Goal: Transaction & Acquisition: Purchase product/service

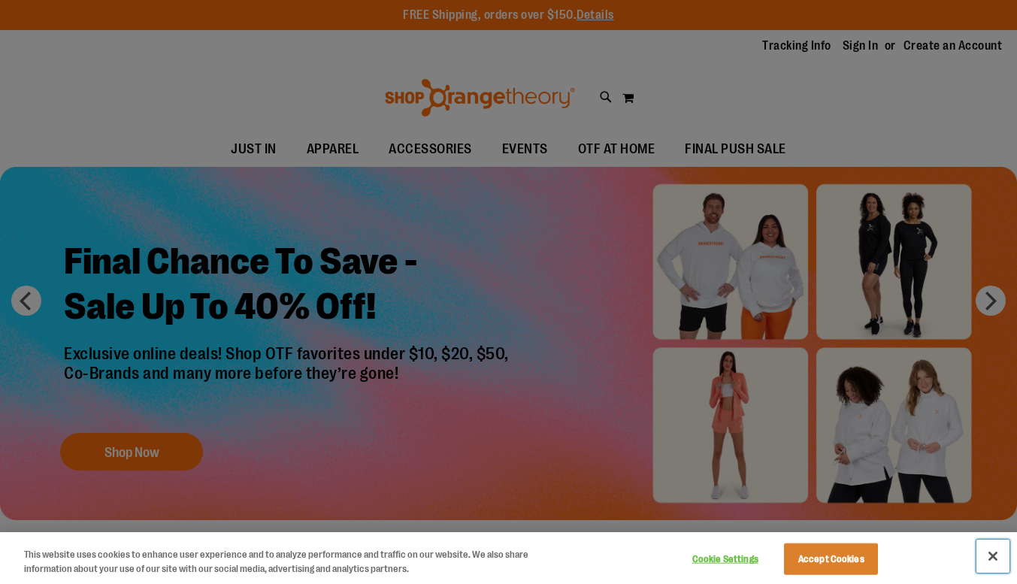
click at [988, 556] on button "Close" at bounding box center [992, 556] width 33 height 33
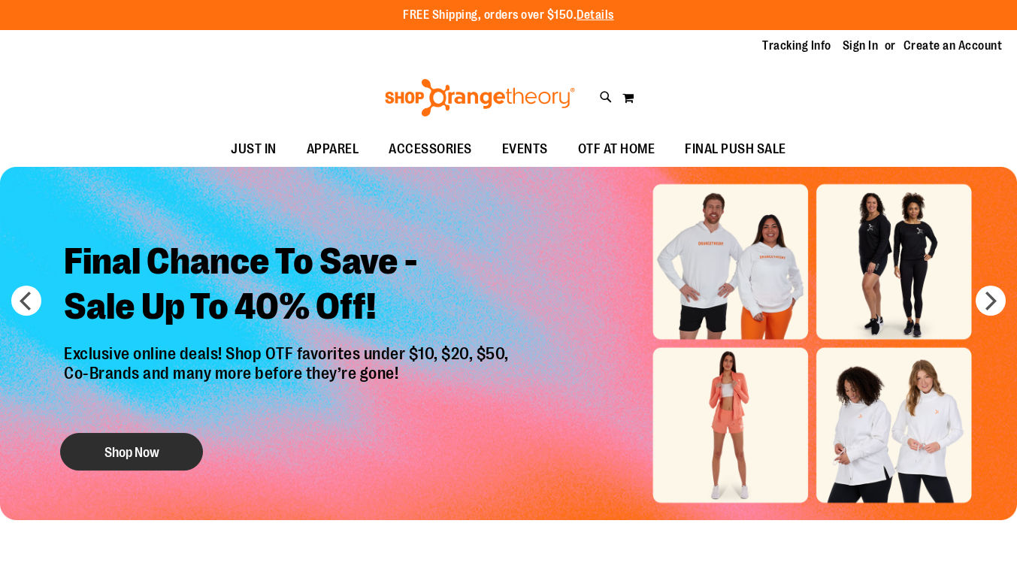
click at [150, 447] on button "Shop Now" at bounding box center [131, 452] width 143 height 38
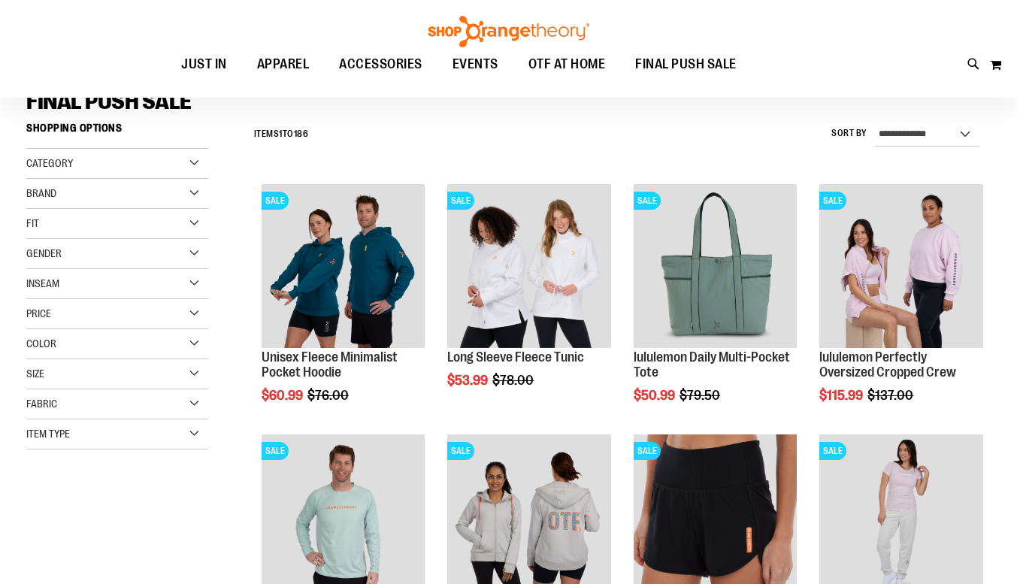
scroll to position [132, 0]
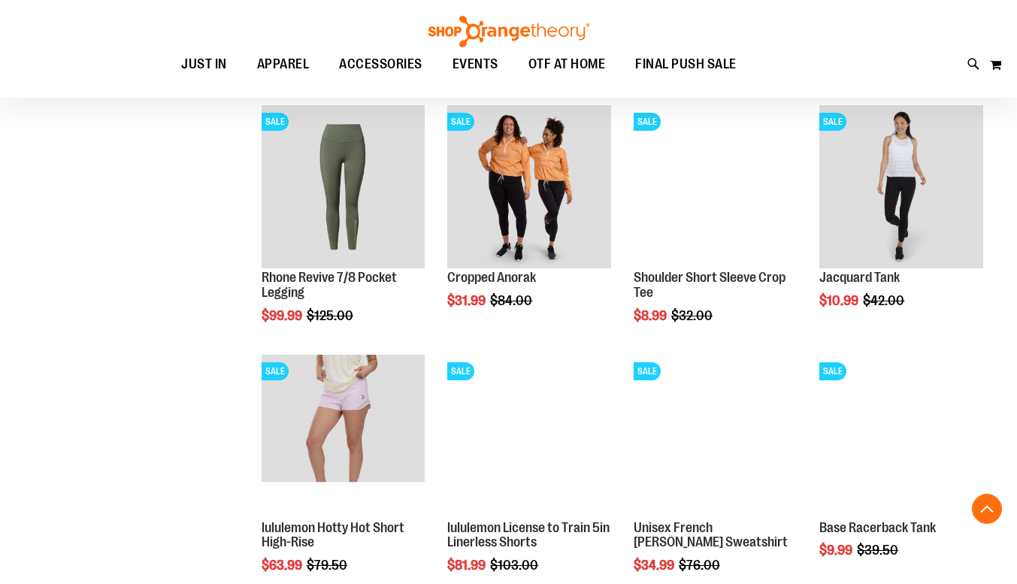
scroll to position [1116, 0]
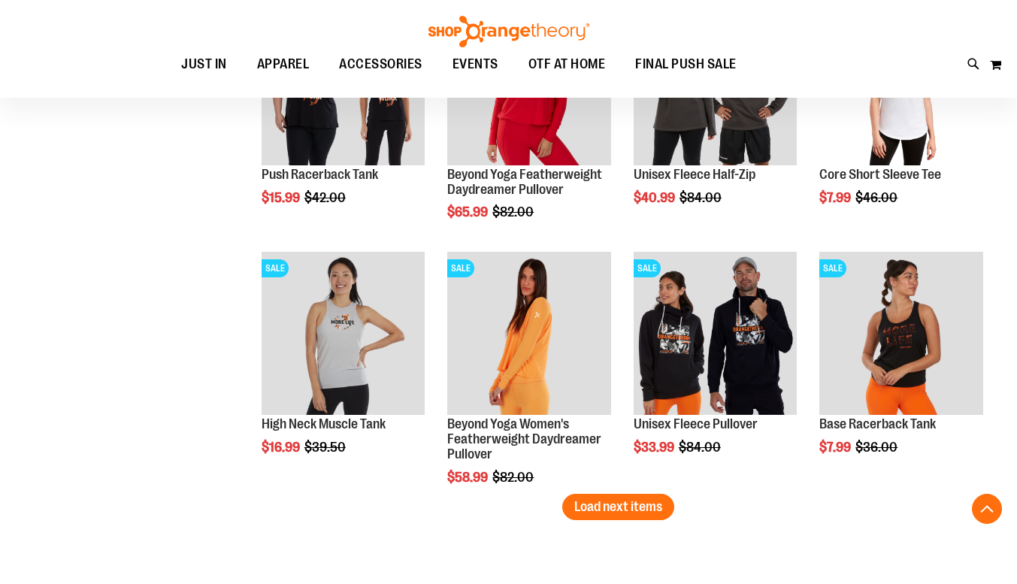
scroll to position [2092, 0]
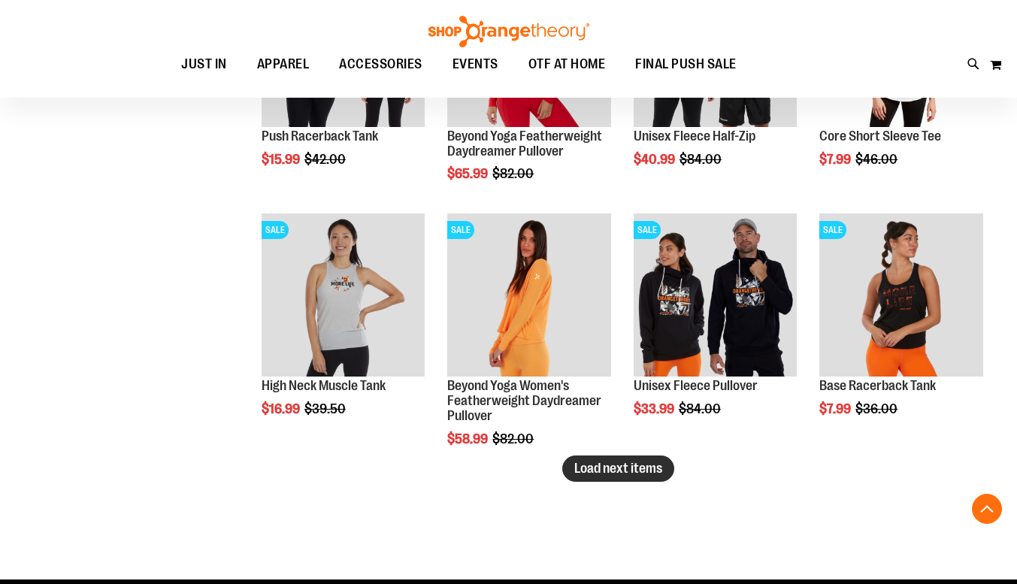
click at [643, 475] on span "Load next items" at bounding box center [618, 468] width 88 height 15
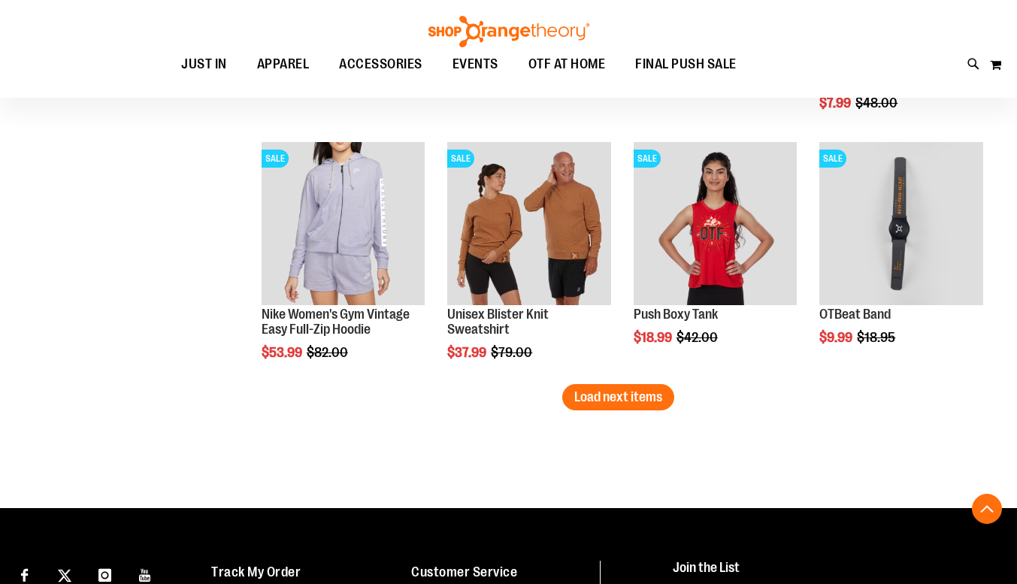
scroll to position [2914, 0]
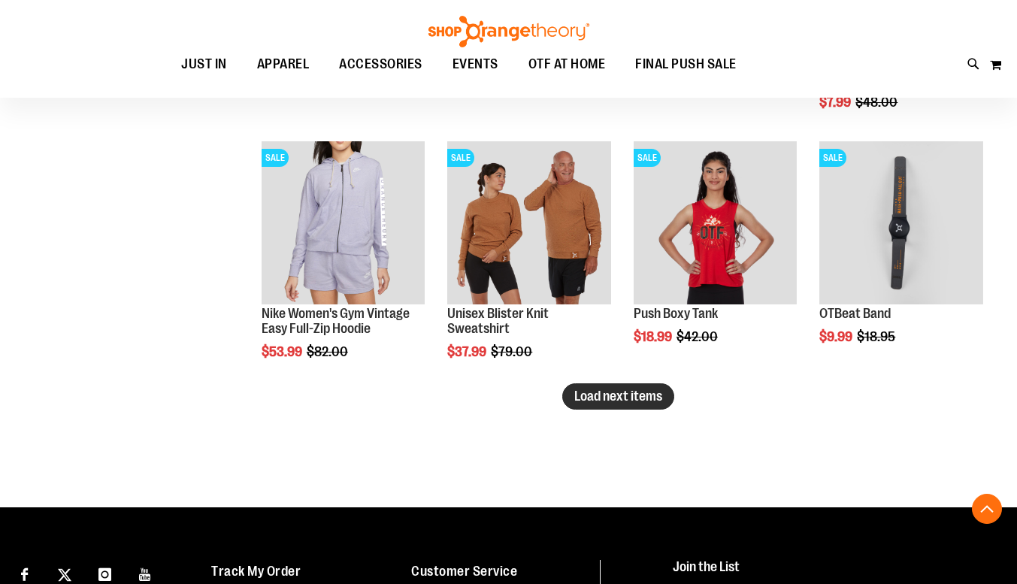
click at [622, 395] on span "Load next items" at bounding box center [618, 396] width 88 height 15
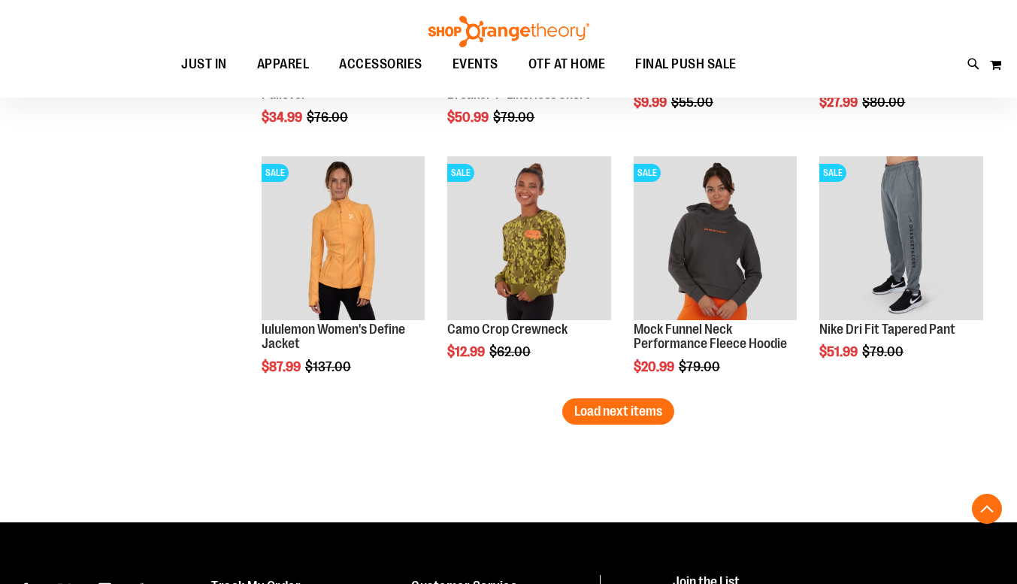
scroll to position [3650, 0]
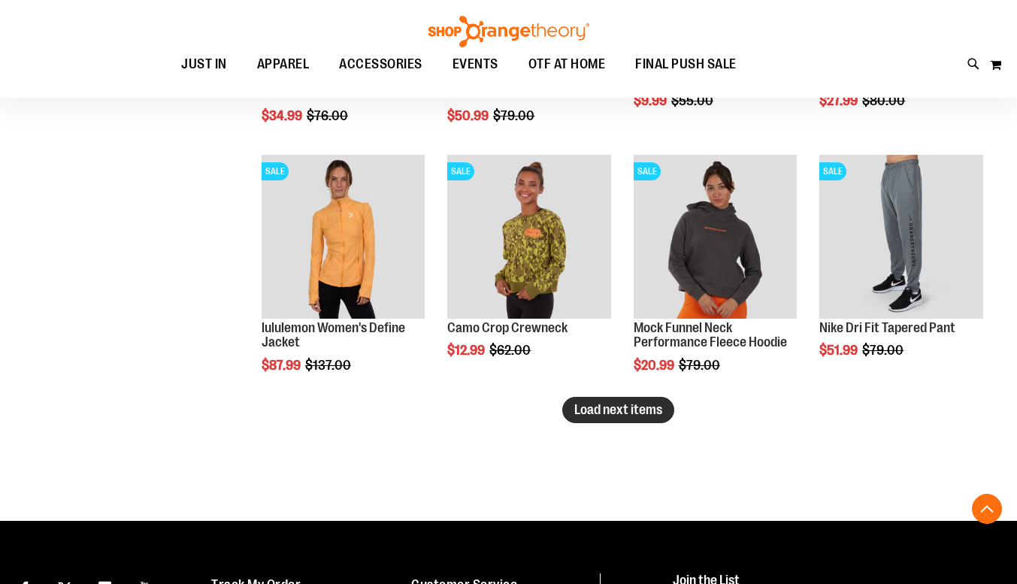
click at [636, 414] on span "Load next items" at bounding box center [618, 409] width 88 height 15
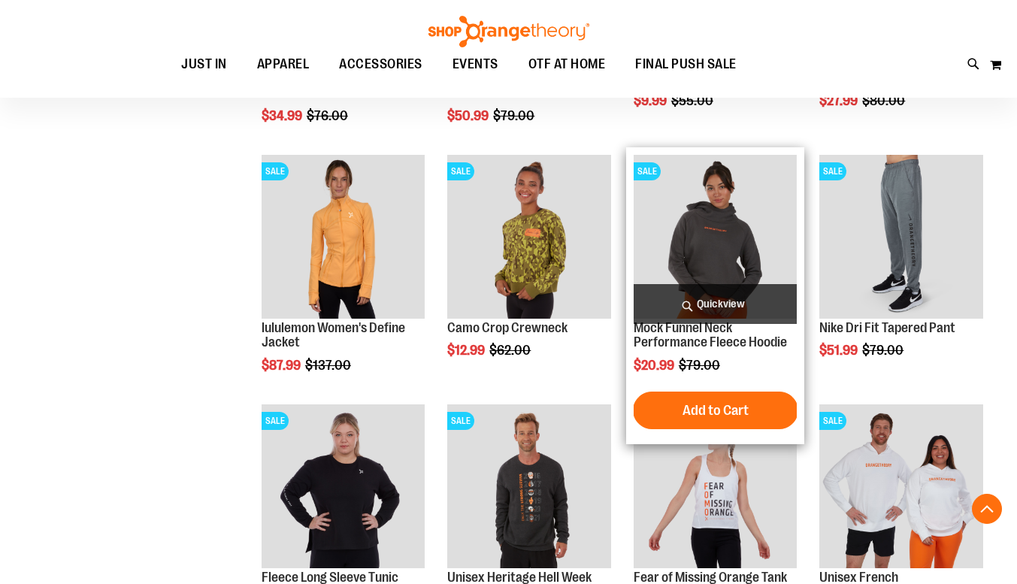
click at [670, 221] on img "product" at bounding box center [716, 237] width 164 height 164
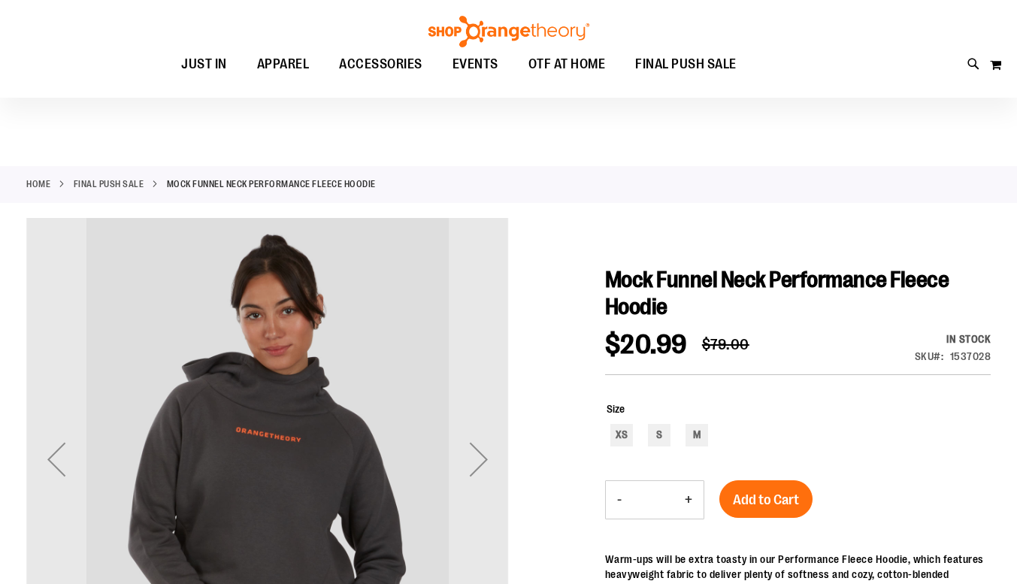
scroll to position [144, 0]
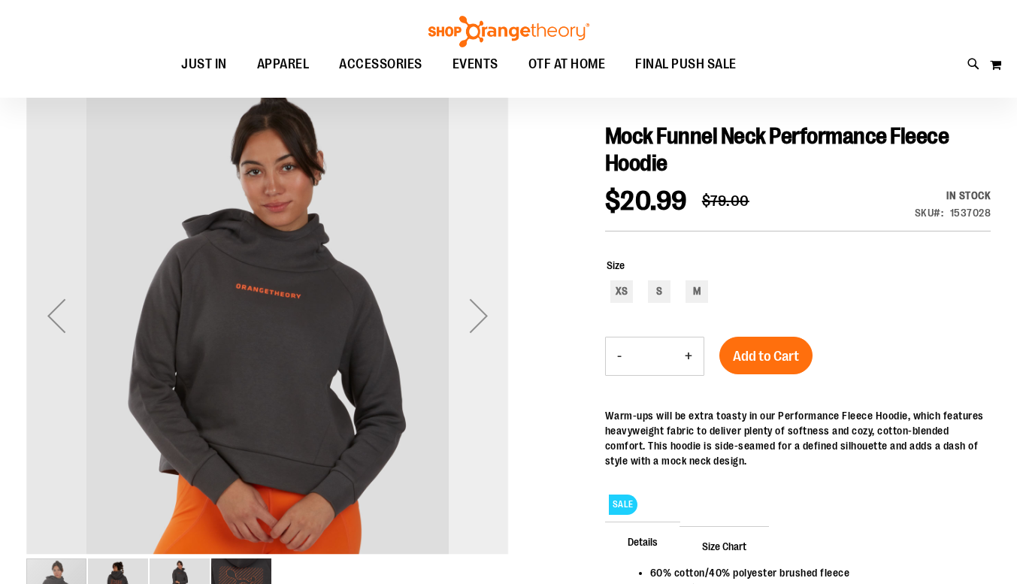
click at [481, 310] on div "Next" at bounding box center [479, 316] width 60 height 60
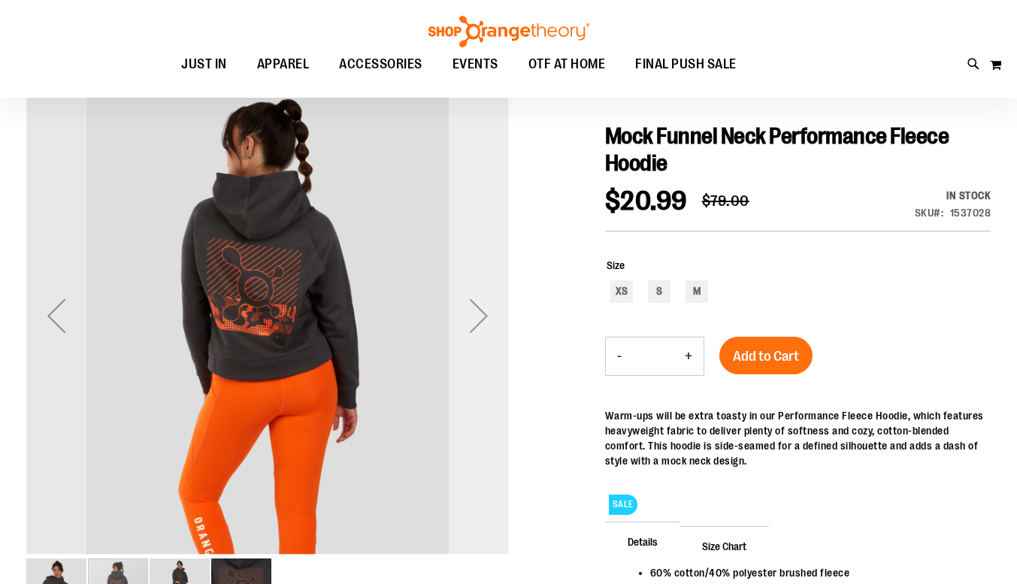
click at [481, 310] on div "Next" at bounding box center [479, 316] width 60 height 60
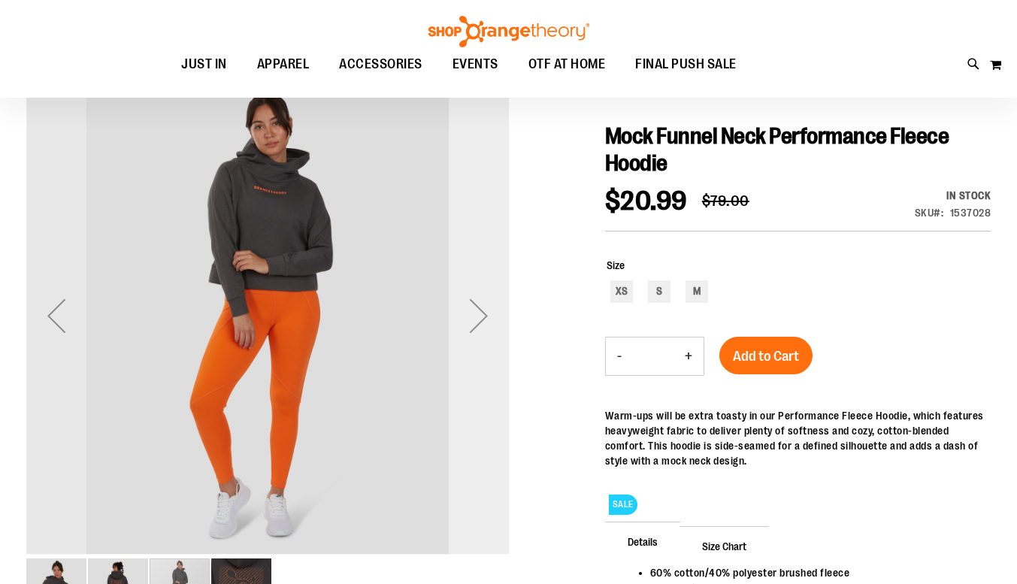
click at [481, 310] on div "Next" at bounding box center [479, 316] width 60 height 60
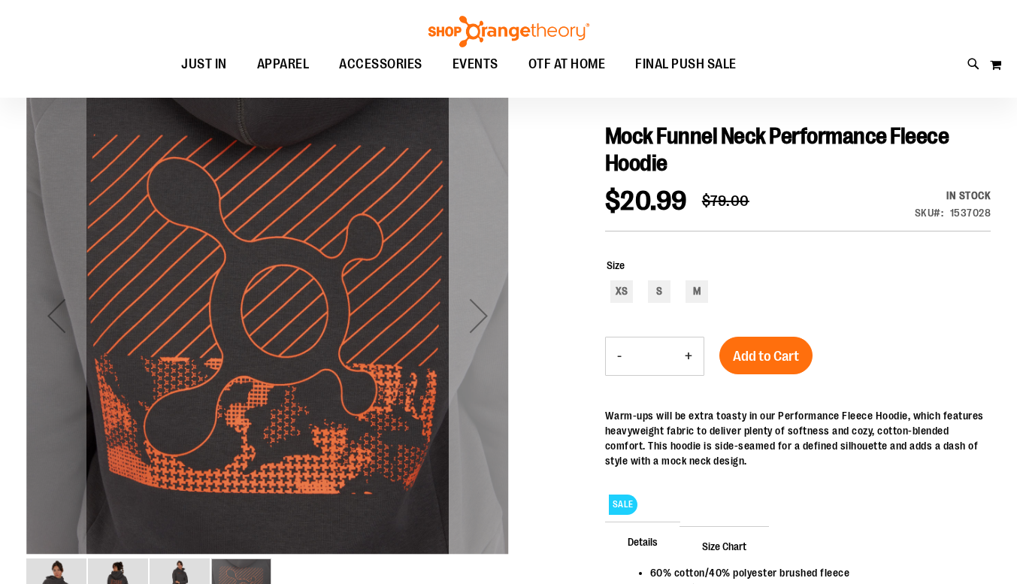
click at [481, 310] on div "Next" at bounding box center [479, 316] width 60 height 60
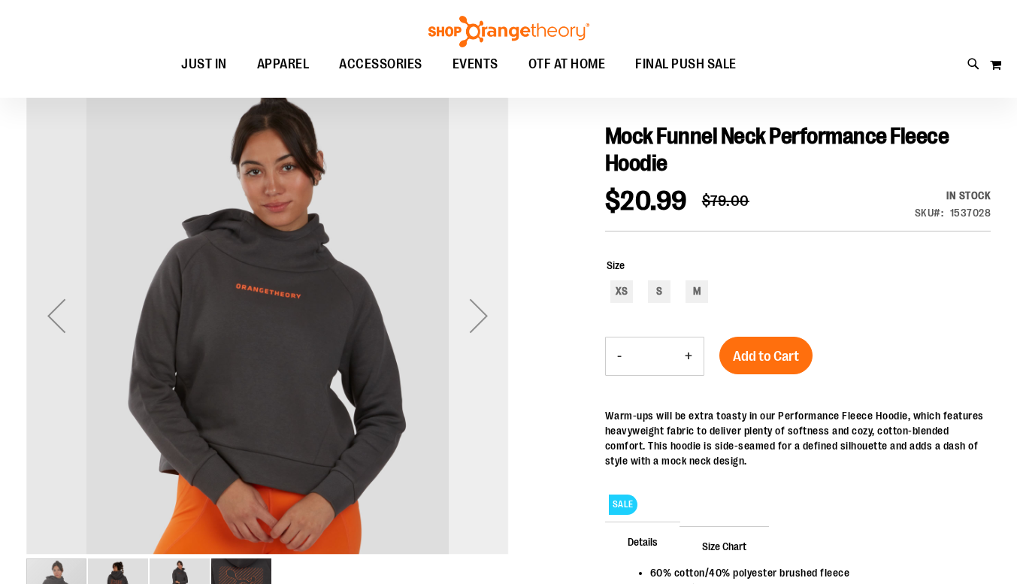
click at [481, 310] on div "Next" at bounding box center [479, 316] width 60 height 60
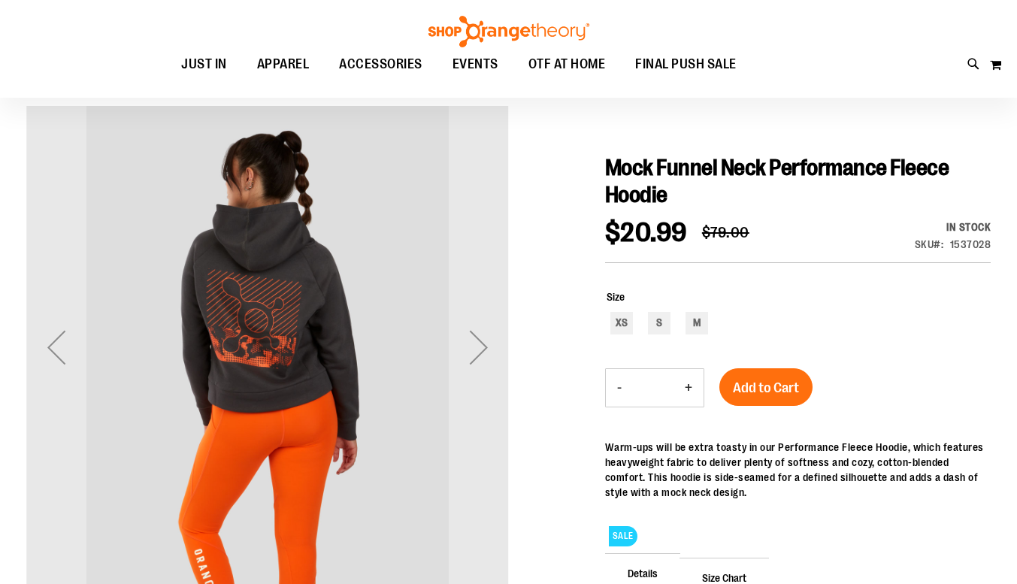
scroll to position [111, 0]
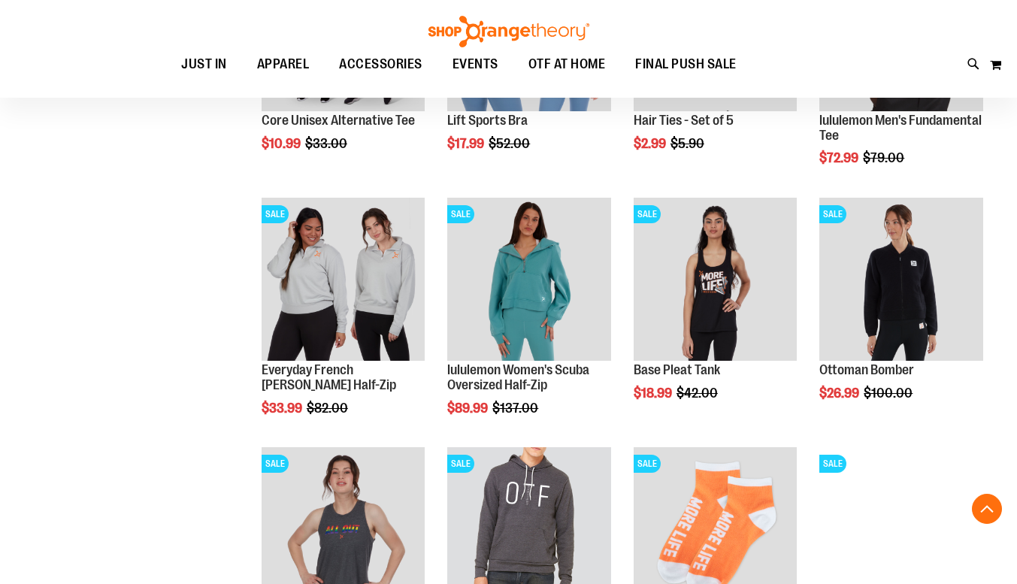
scroll to position [898, 0]
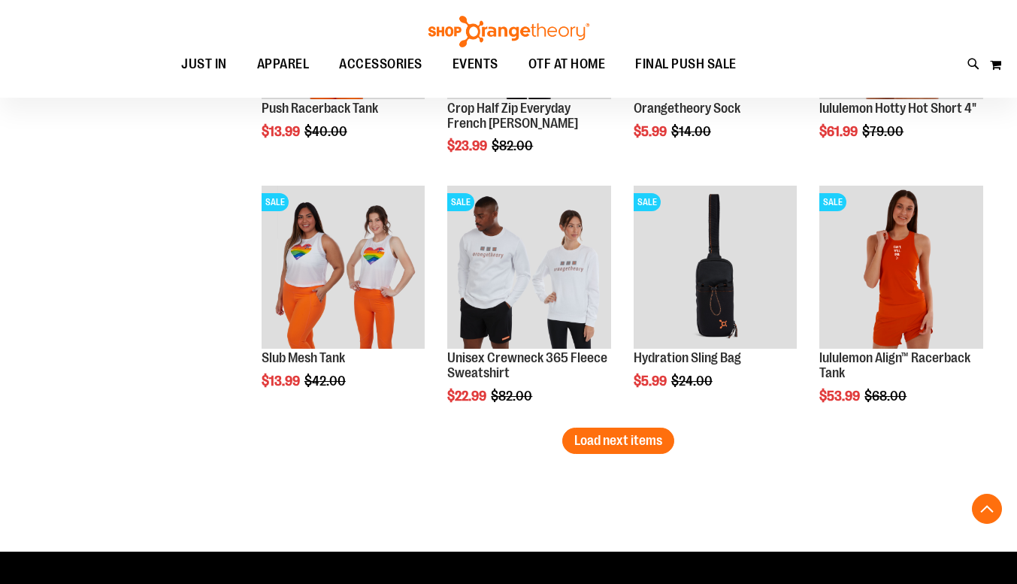
scroll to position [2160, 0]
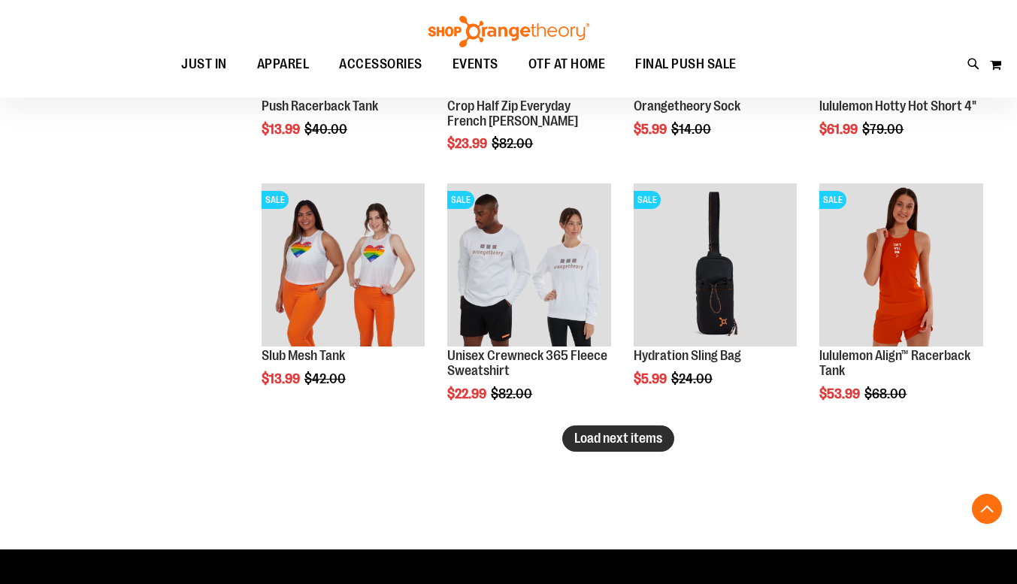
click at [613, 437] on span "Load next items" at bounding box center [618, 438] width 88 height 15
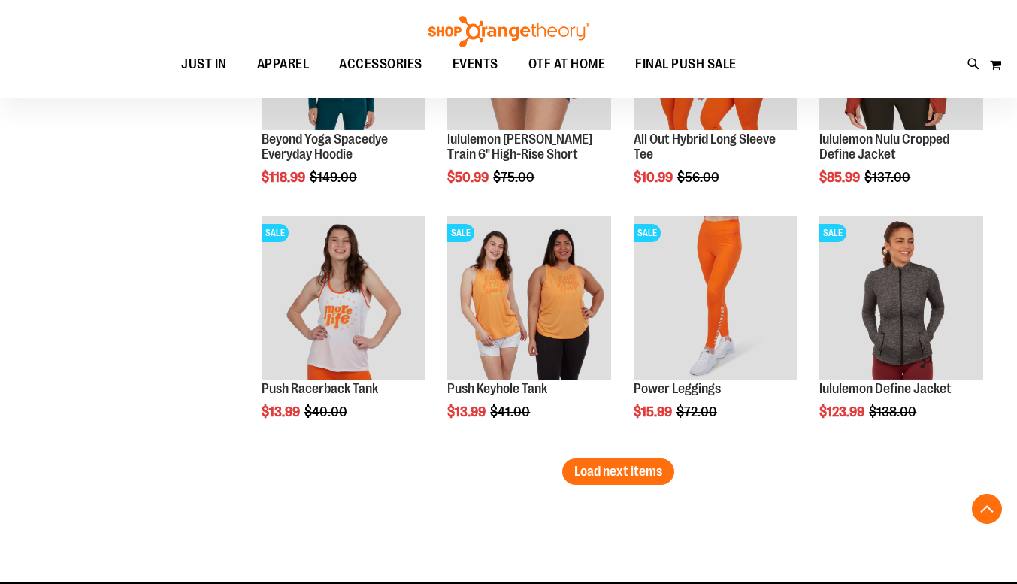
scroll to position [2902, 0]
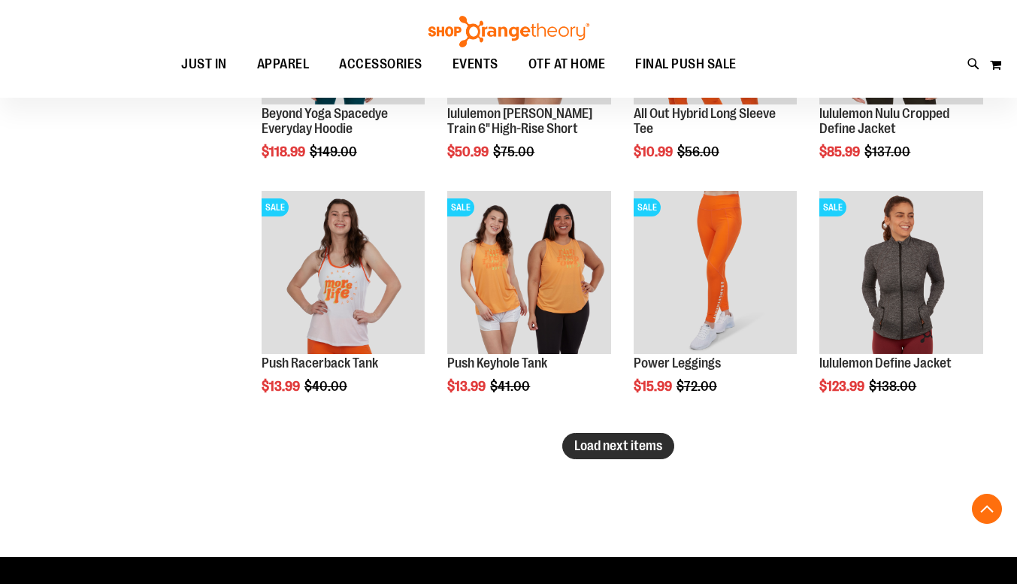
click at [616, 441] on span "Load next items" at bounding box center [618, 445] width 88 height 15
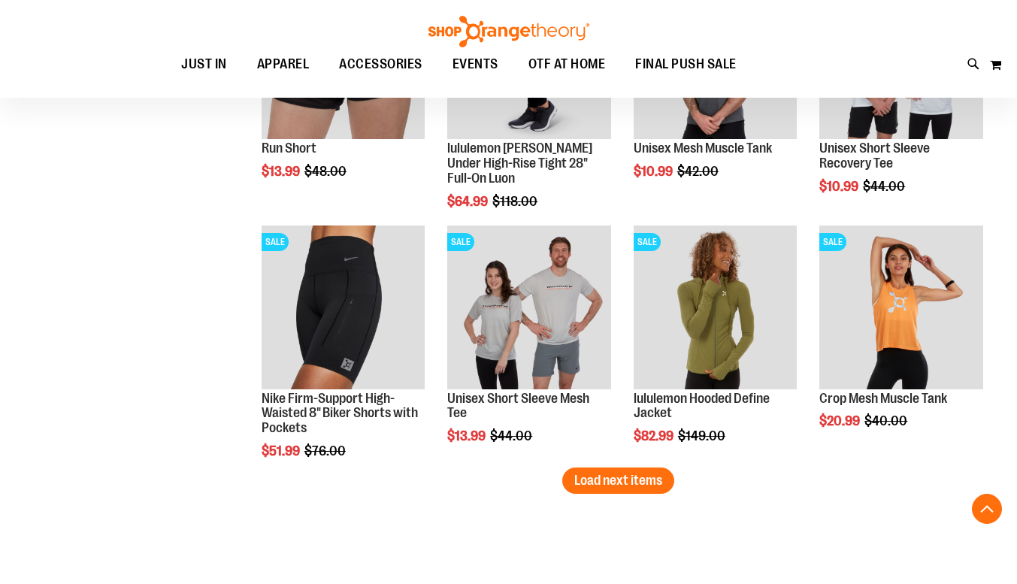
scroll to position [3676, 0]
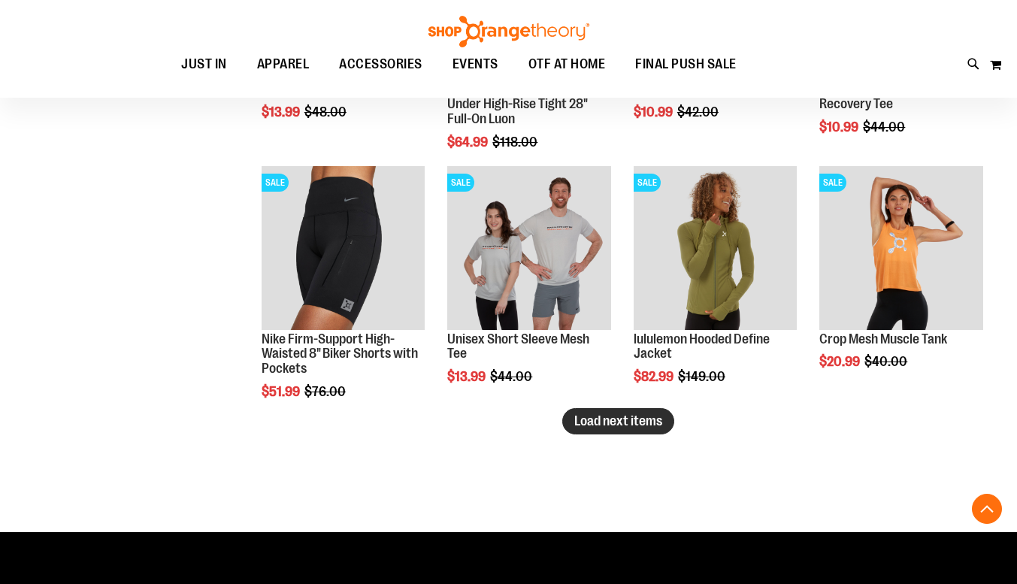
click at [604, 425] on span "Load next items" at bounding box center [618, 420] width 88 height 15
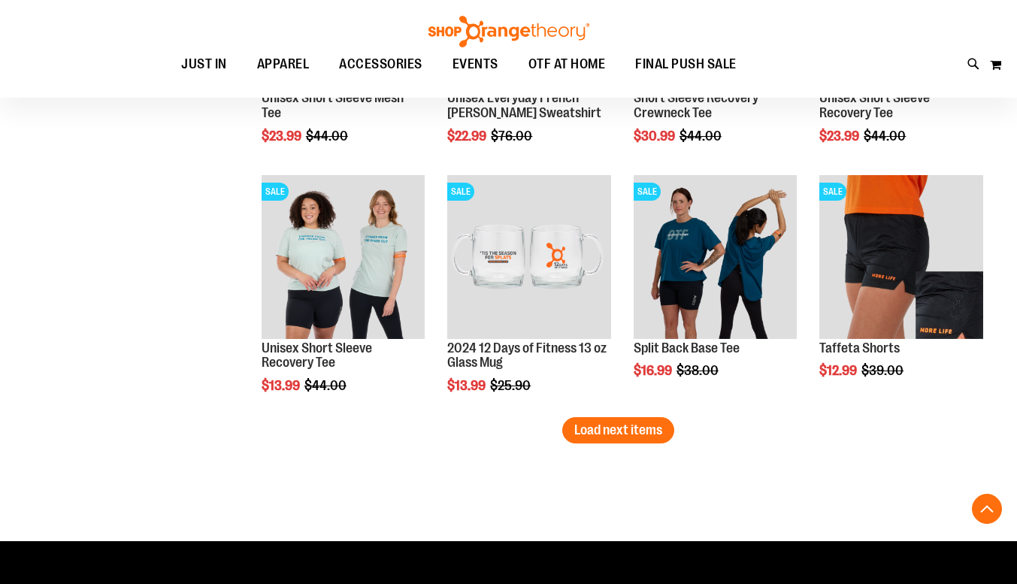
scroll to position [4417, 0]
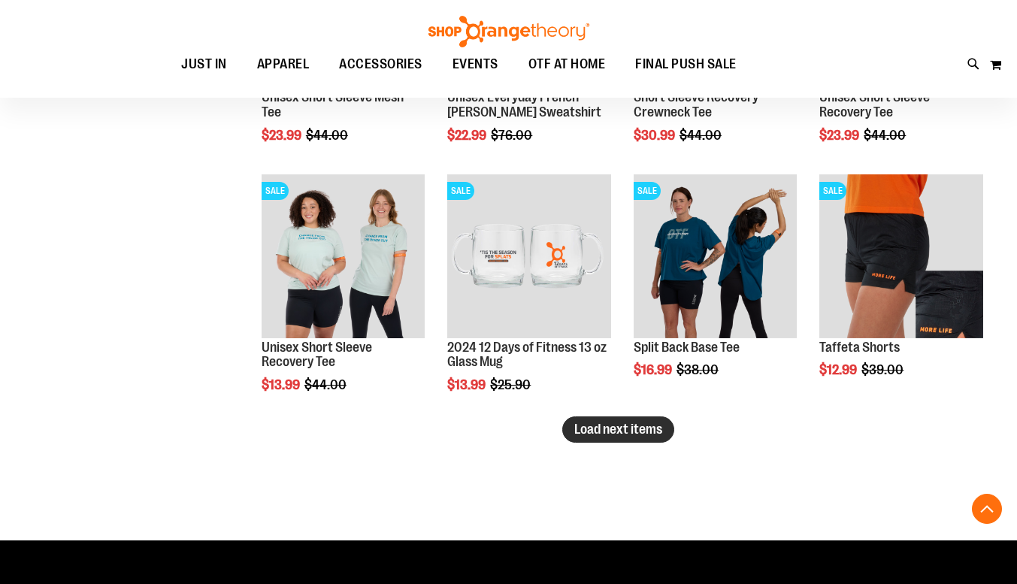
click at [628, 429] on span "Load next items" at bounding box center [618, 429] width 88 height 15
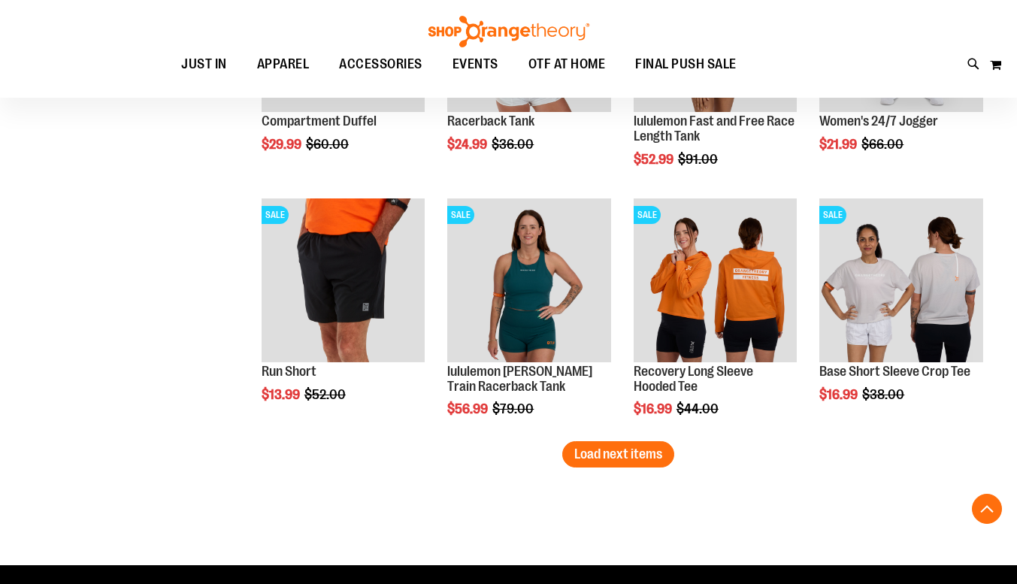
scroll to position [5157, 0]
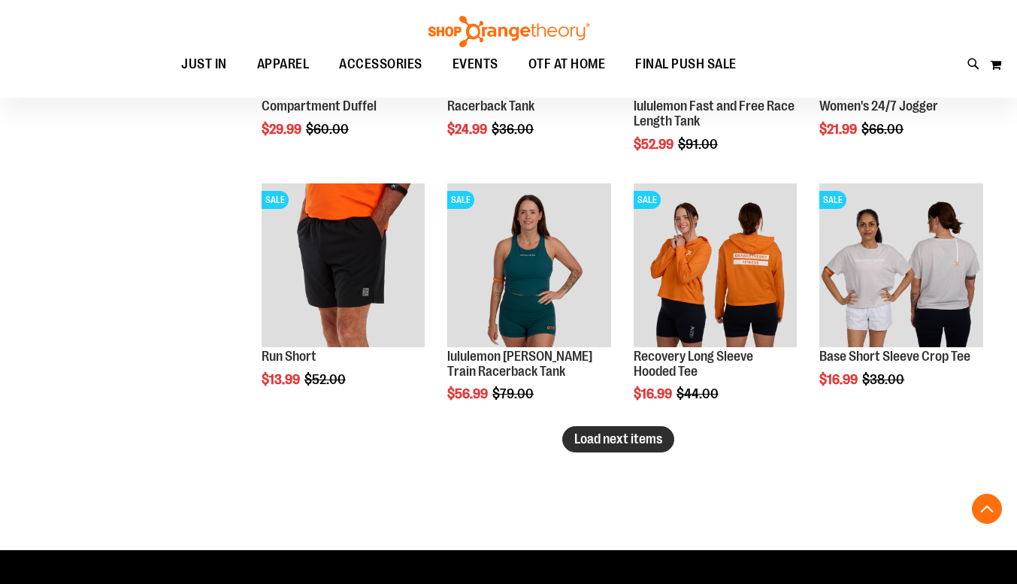
click at [630, 442] on span "Load next items" at bounding box center [618, 438] width 88 height 15
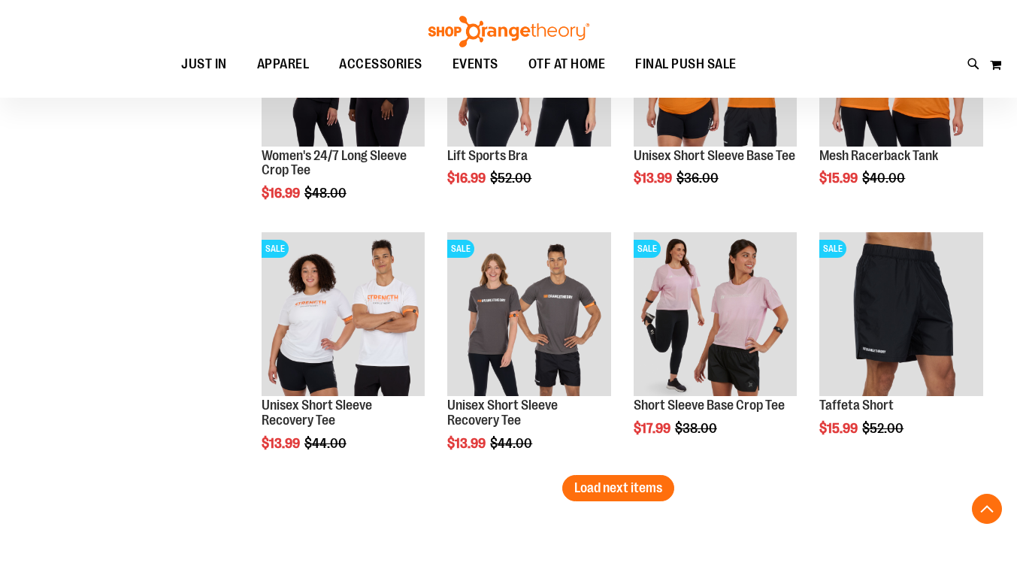
scroll to position [5935, 0]
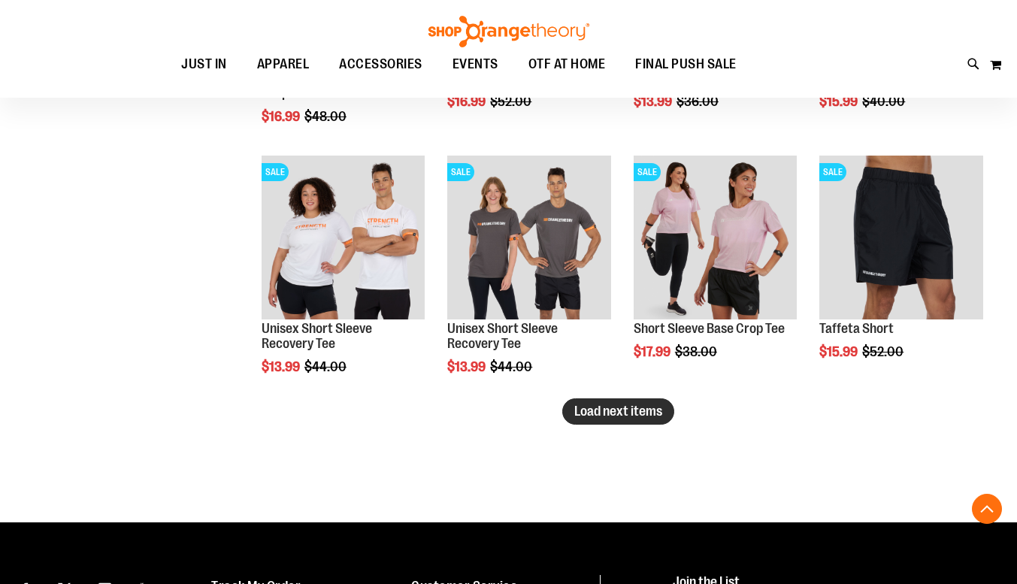
click at [631, 404] on span "Load next items" at bounding box center [618, 411] width 88 height 15
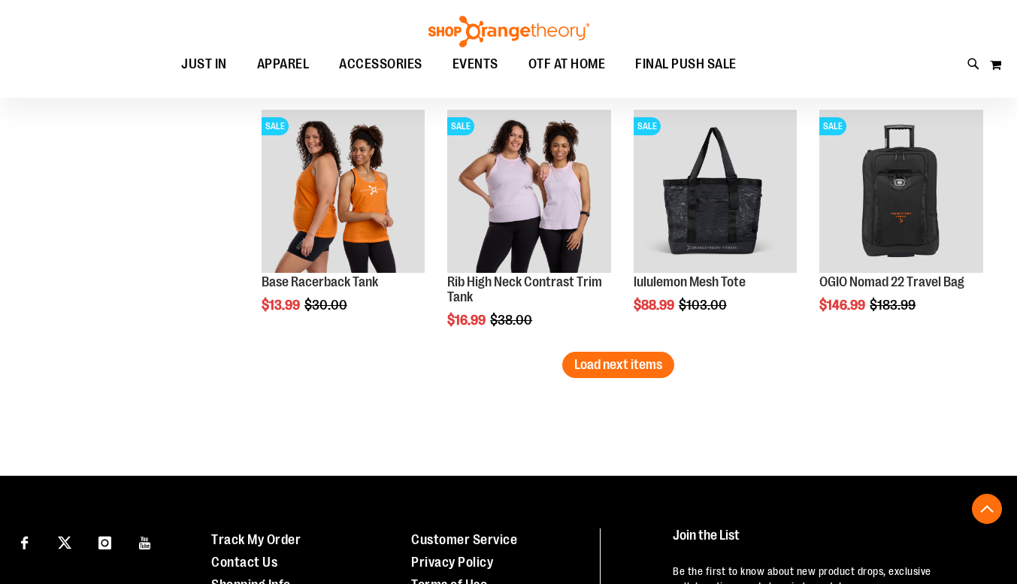
scroll to position [6732, 0]
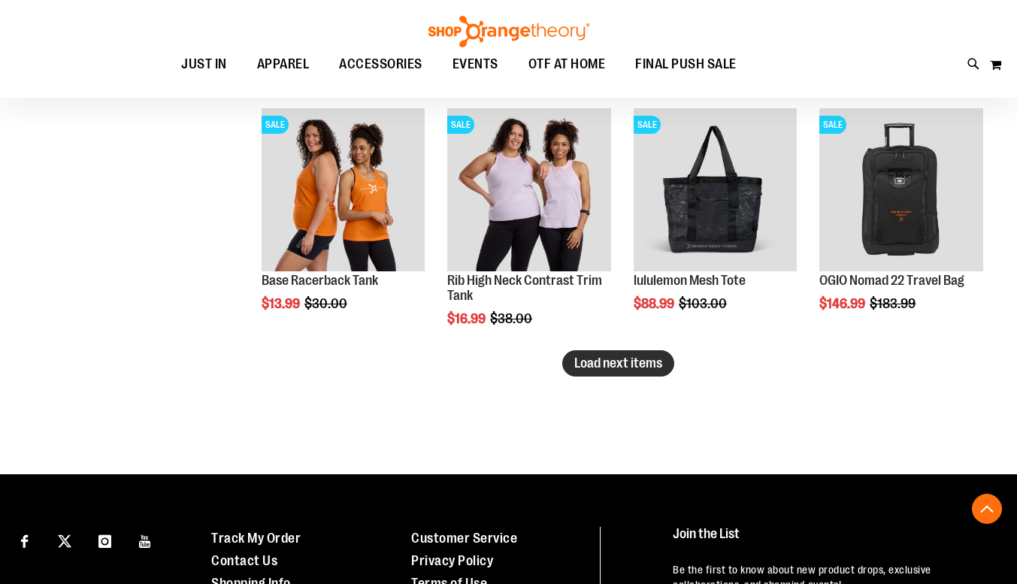
click at [625, 359] on span "Load next items" at bounding box center [618, 363] width 88 height 15
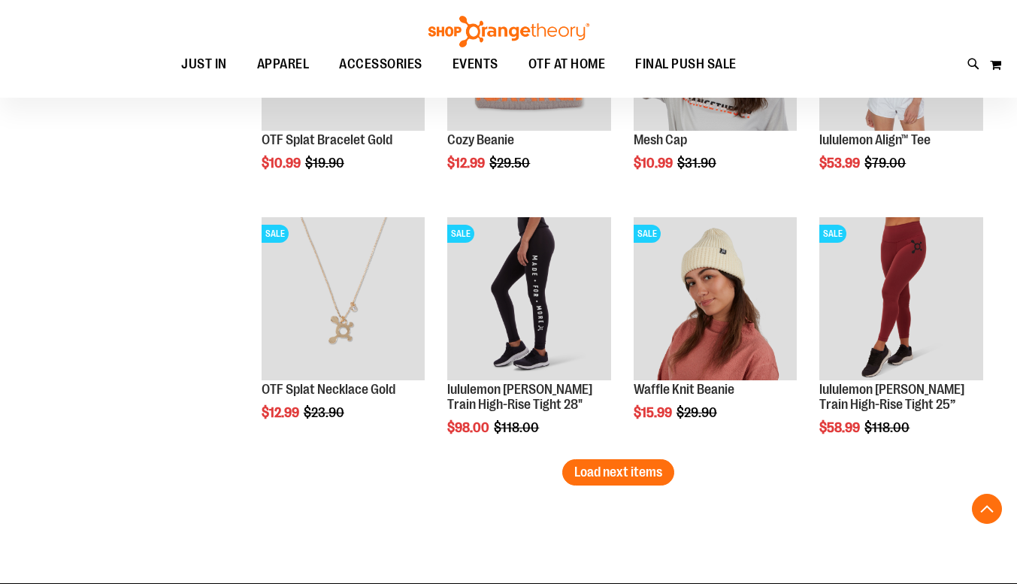
scroll to position [7445, 0]
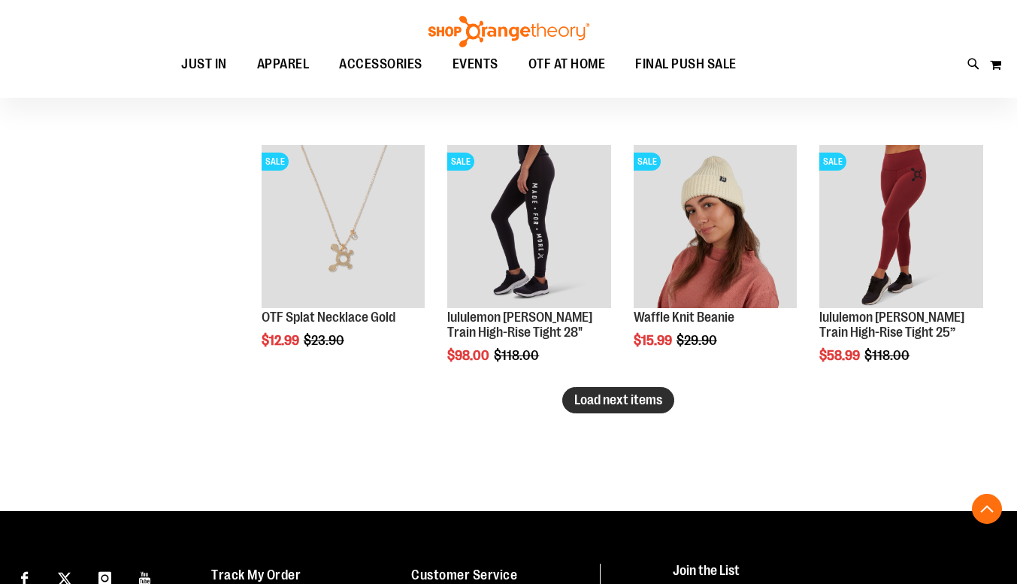
click at [630, 398] on span "Load next items" at bounding box center [618, 399] width 88 height 15
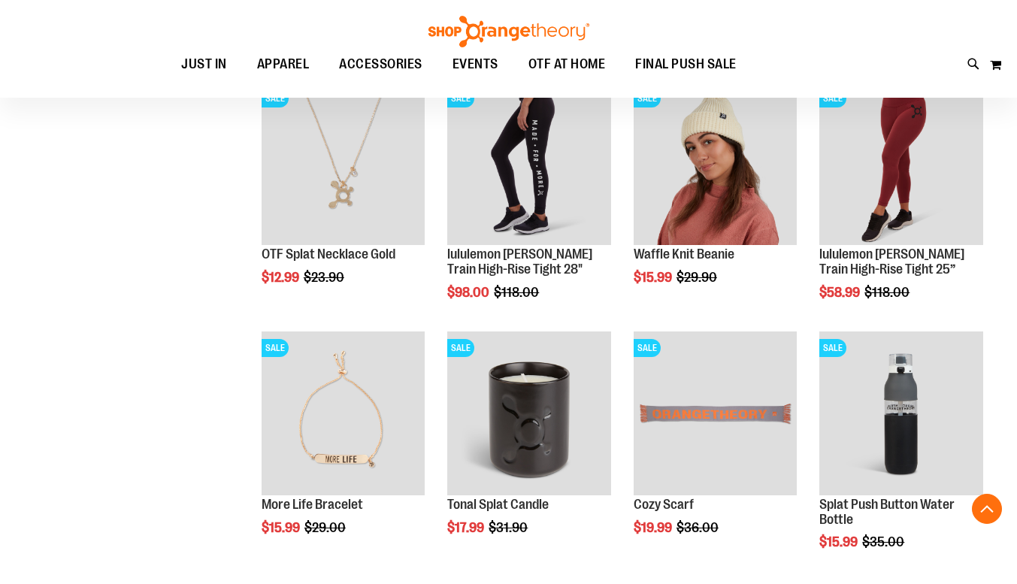
scroll to position [7507, 0]
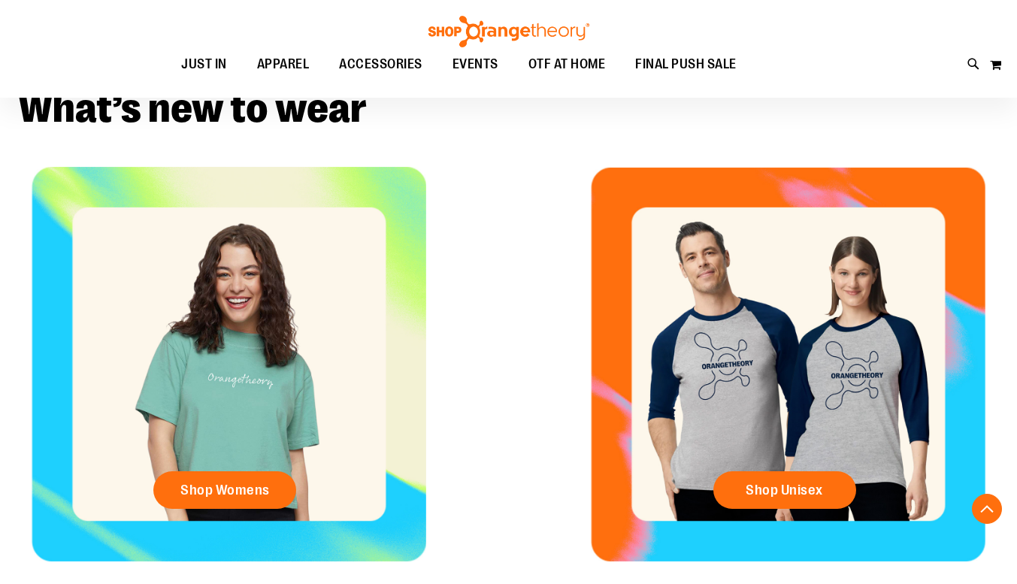
scroll to position [501, 0]
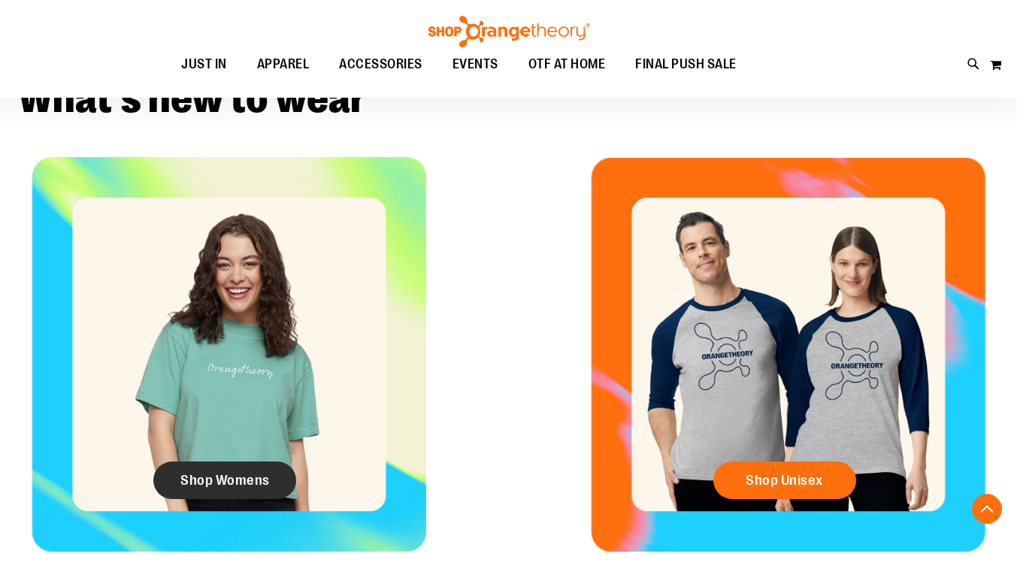
click at [253, 480] on span "Shop Womens" at bounding box center [224, 480] width 89 height 17
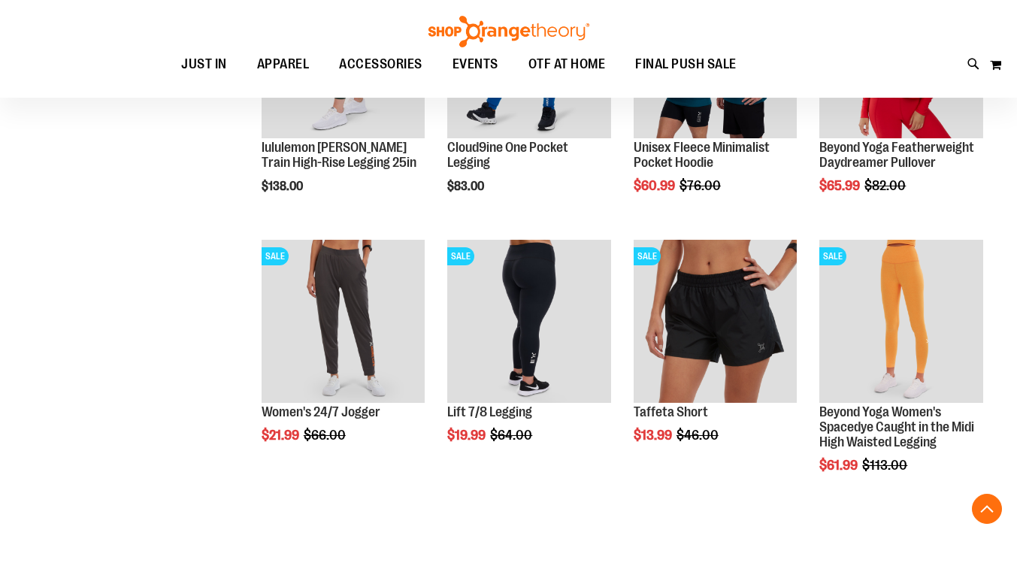
scroll to position [764, 0]
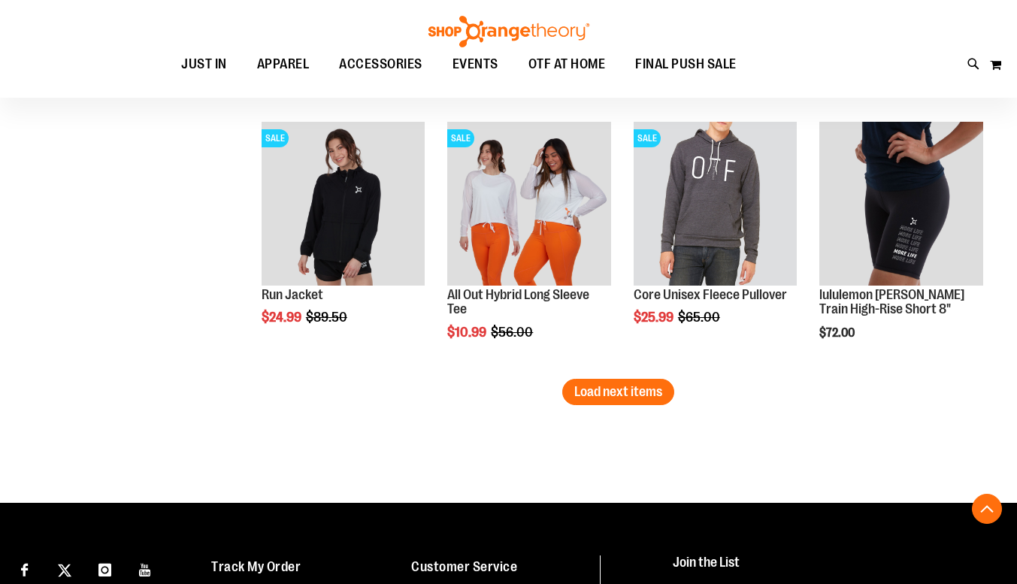
scroll to position [2324, 0]
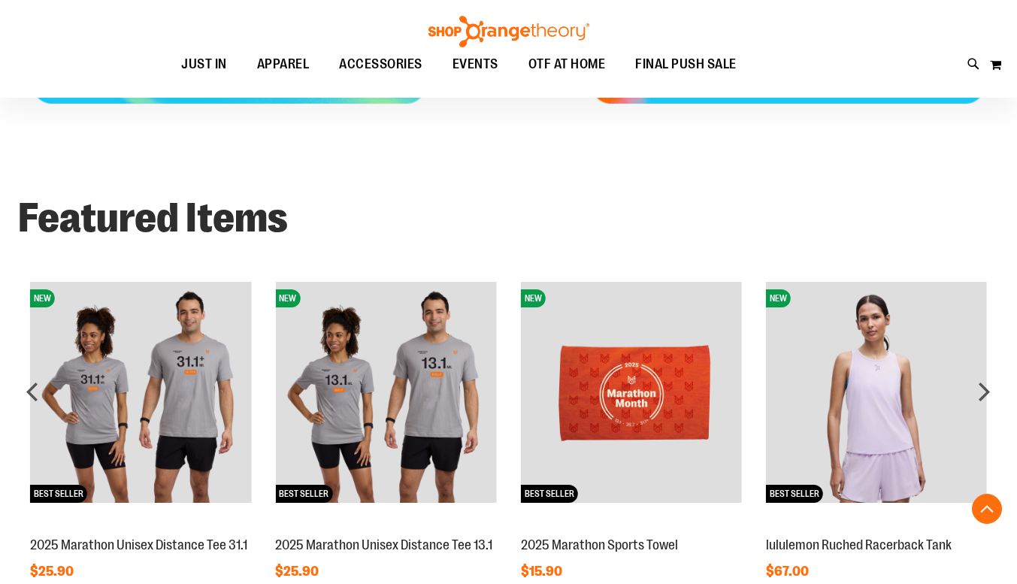
scroll to position [840, 0]
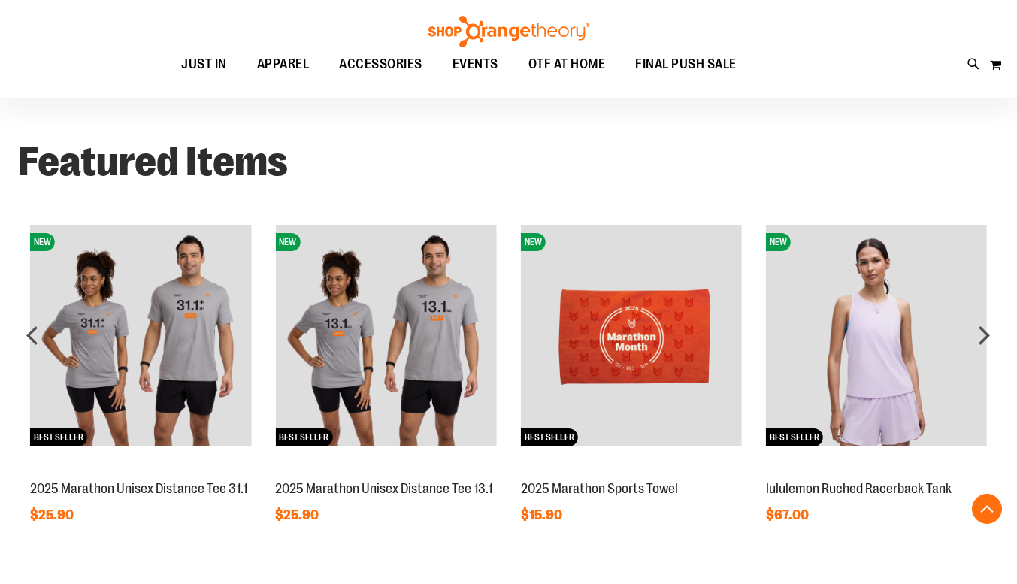
click at [144, 372] on img at bounding box center [140, 336] width 221 height 221
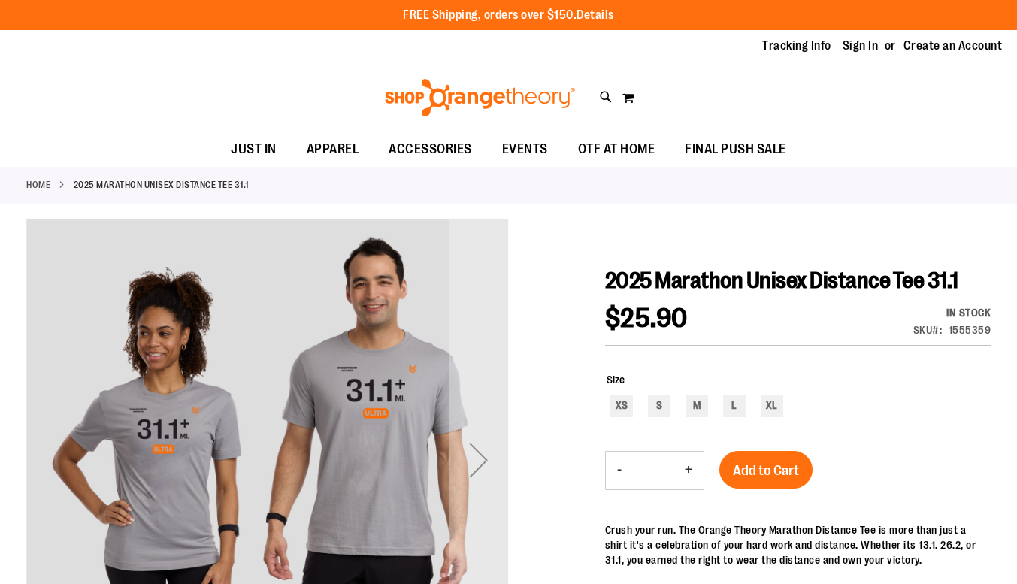
scroll to position [88, 0]
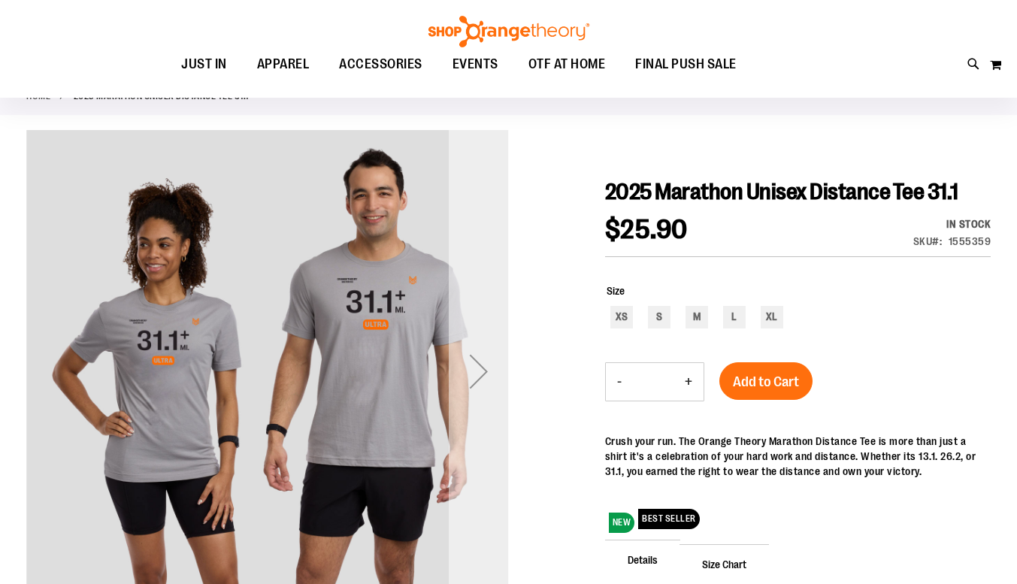
click at [473, 360] on div "Next" at bounding box center [479, 371] width 60 height 60
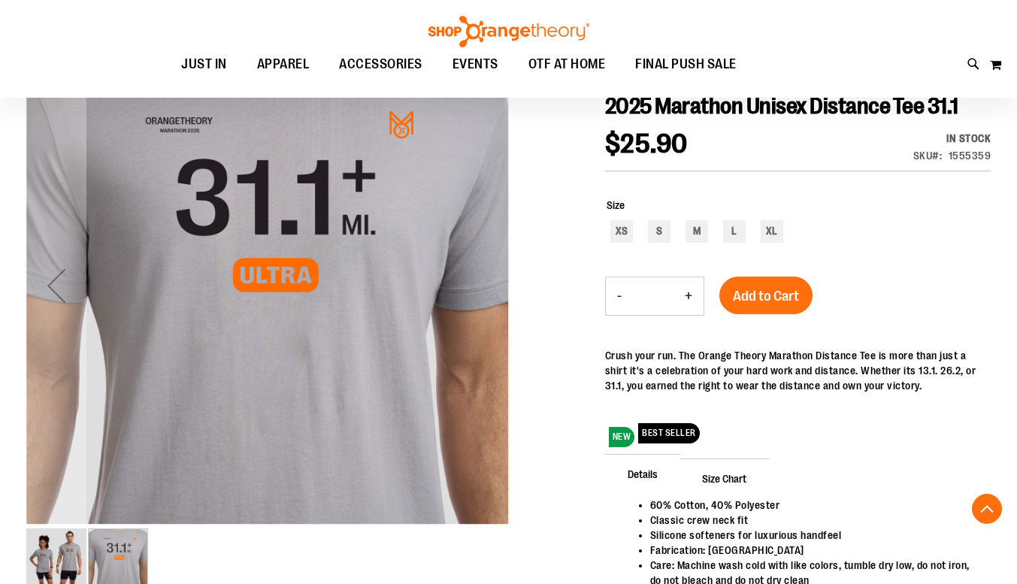
scroll to position [285, 0]
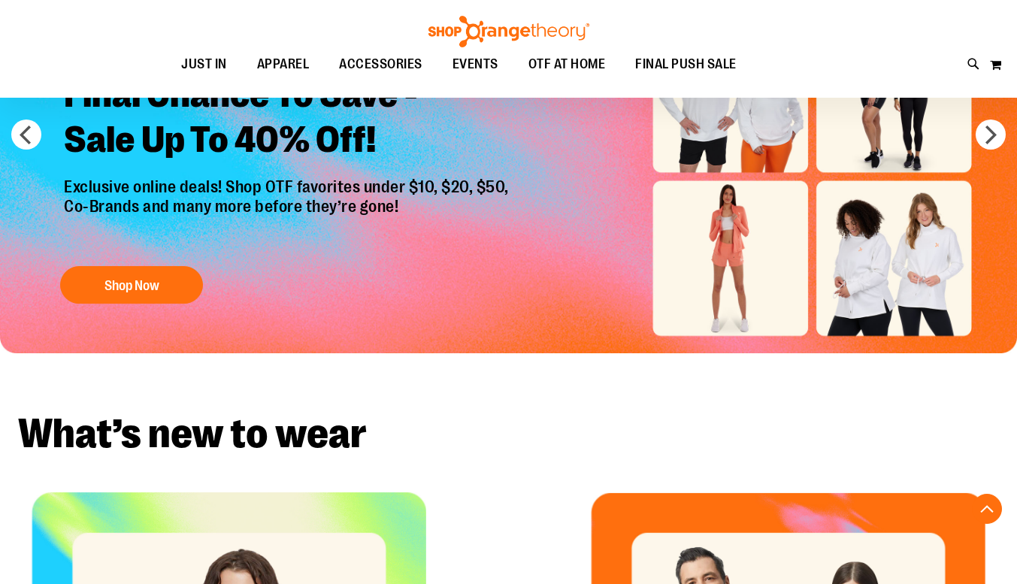
scroll to position [774, 0]
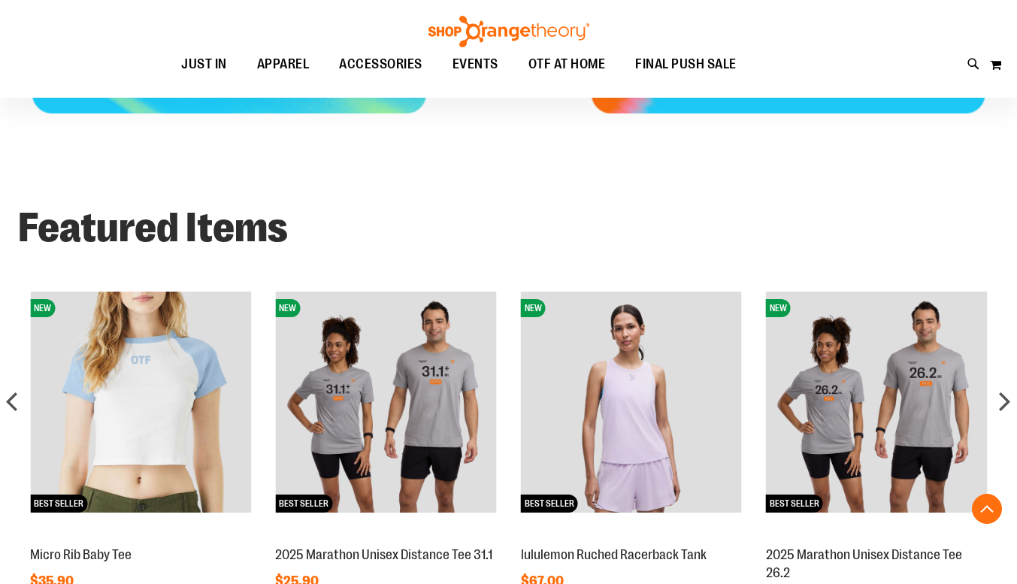
click at [173, 403] on img at bounding box center [140, 402] width 221 height 221
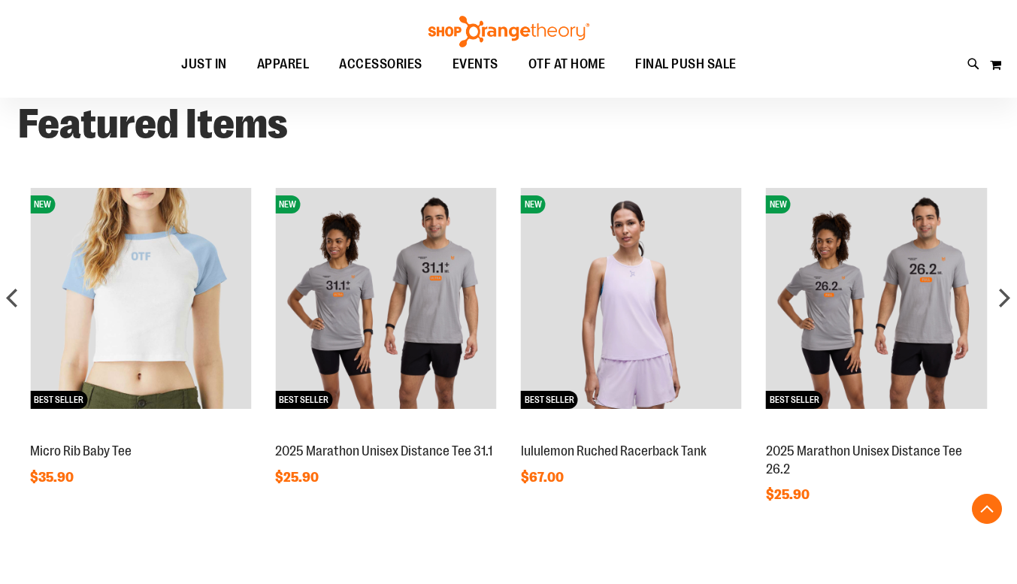
scroll to position [875, 0]
